Goal: Task Accomplishment & Management: Manage account settings

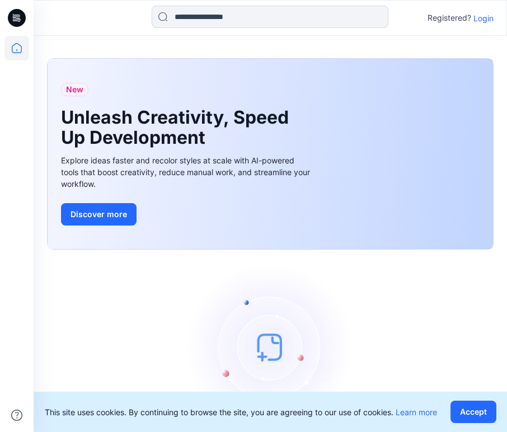
click at [485, 20] on p "Login" at bounding box center [483, 18] width 20 height 12
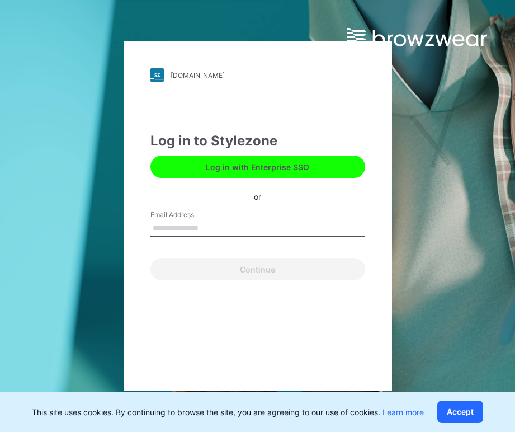
click at [256, 228] on input "Email Address" at bounding box center [258, 228] width 215 height 17
type input "**********"
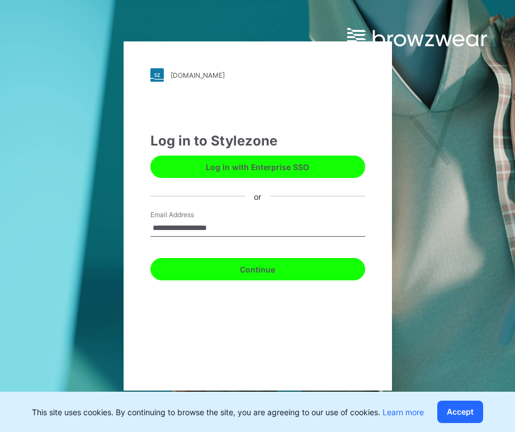
click at [239, 271] on button "Continue" at bounding box center [258, 269] width 215 height 22
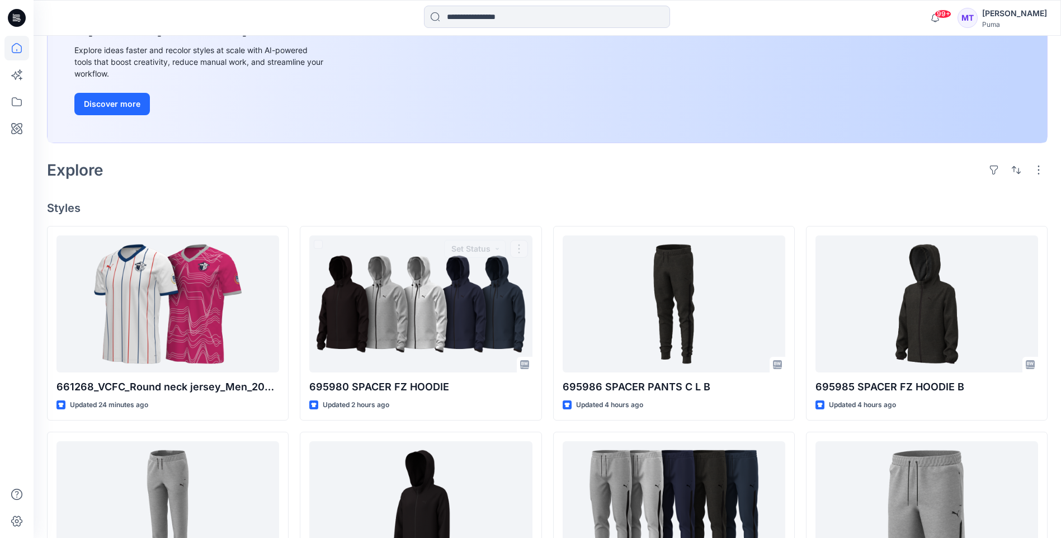
scroll to position [56, 0]
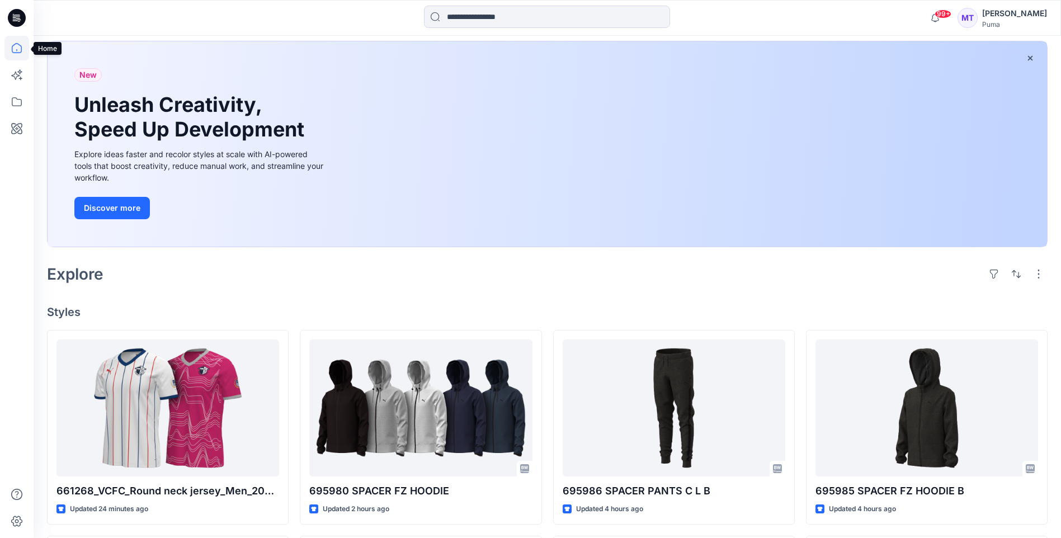
click at [18, 50] on icon at bounding box center [16, 48] width 25 height 25
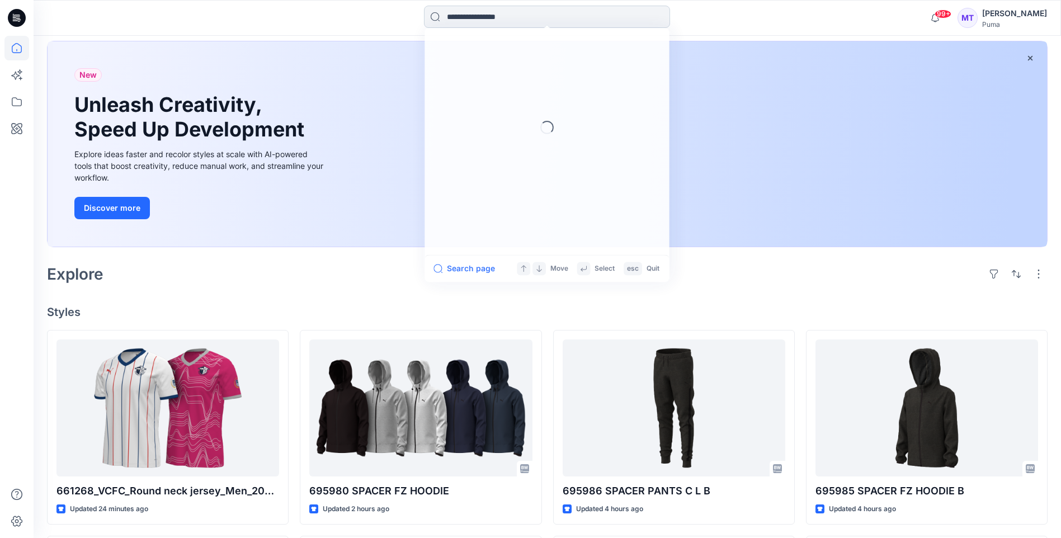
click at [515, 21] on input at bounding box center [547, 17] width 246 height 22
